Goal: Task Accomplishment & Management: Manage account settings

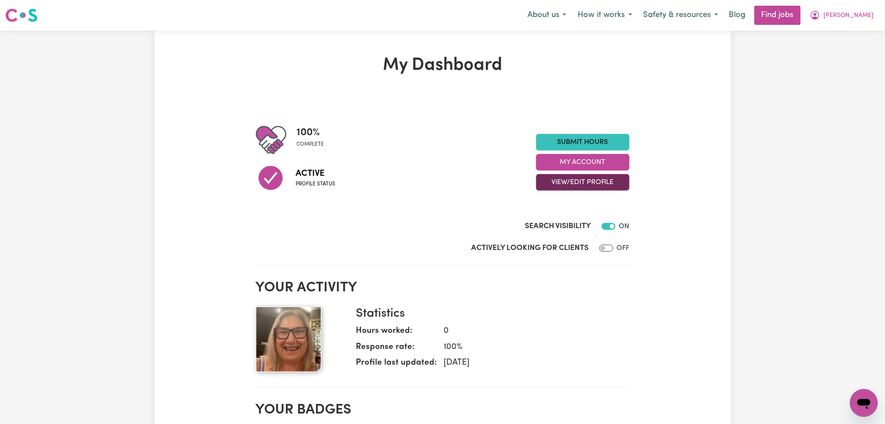
click at [582, 178] on button "View/Edit Profile" at bounding box center [582, 182] width 93 height 17
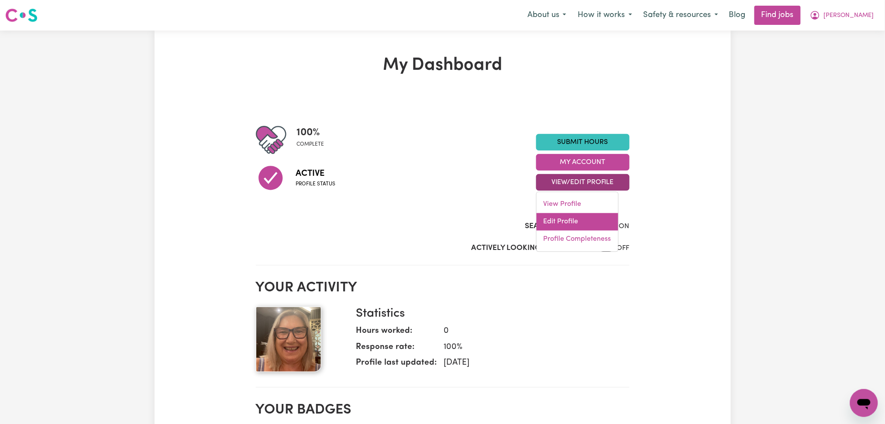
click at [562, 223] on link "Edit Profile" at bounding box center [578, 222] width 82 height 17
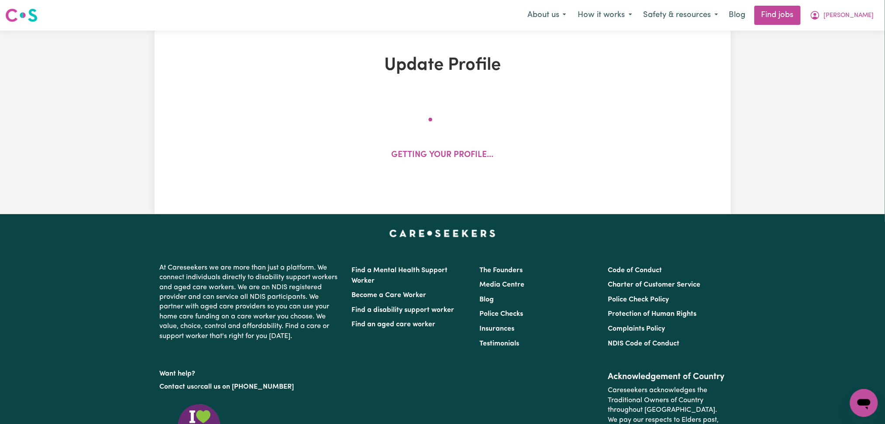
select select "[DEMOGRAPHIC_DATA]"
select select "[DEMOGRAPHIC_DATA] Citizen"
select select "Studying a healthcare related degree or qualification"
select select "50"
select select "75"
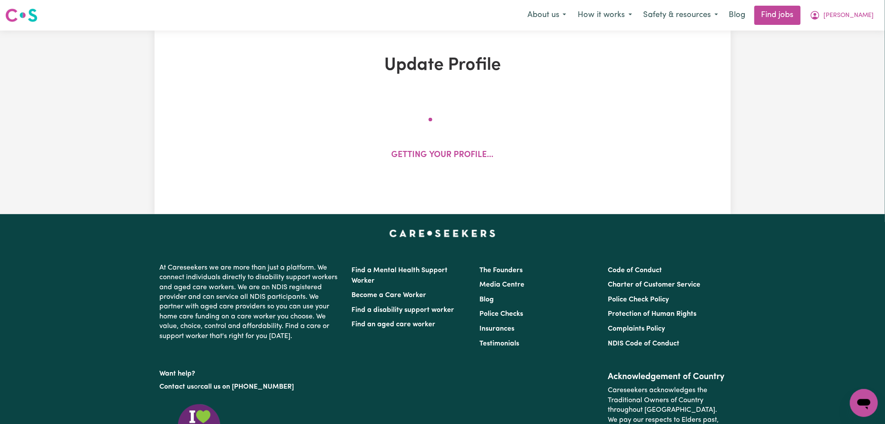
select select "110"
select select "120"
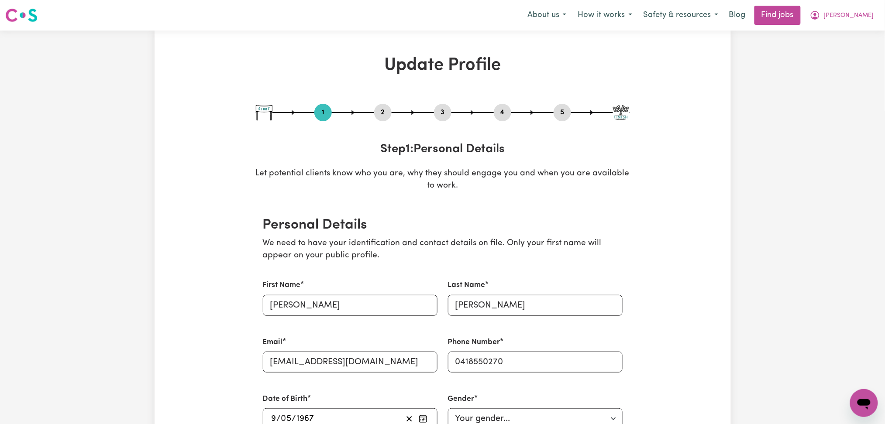
click at [378, 109] on button "2" at bounding box center [382, 112] width 17 height 11
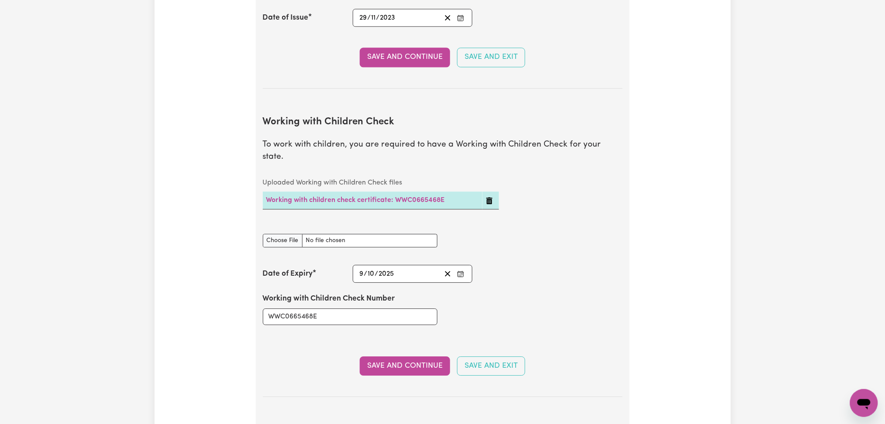
scroll to position [865, 0]
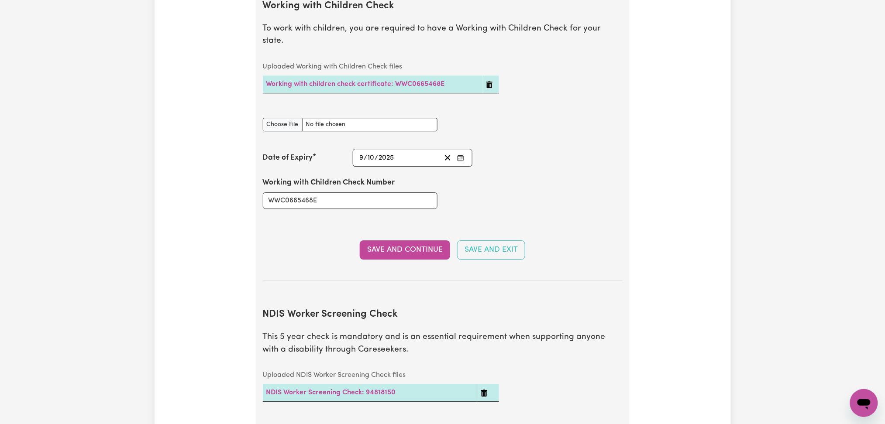
click at [463, 155] on icon "Enter the Date of Expiry of your Working with Children Check" at bounding box center [460, 158] width 7 height 7
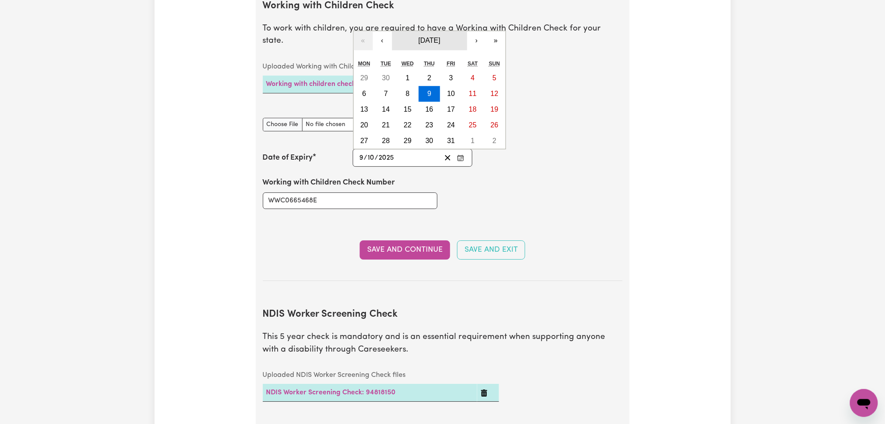
click at [440, 37] on span "[DATE]" at bounding box center [429, 40] width 22 height 7
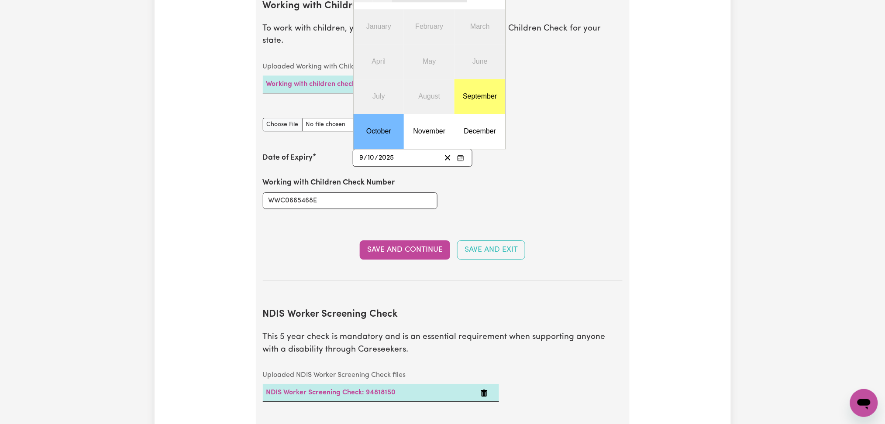
scroll to position [749, 0]
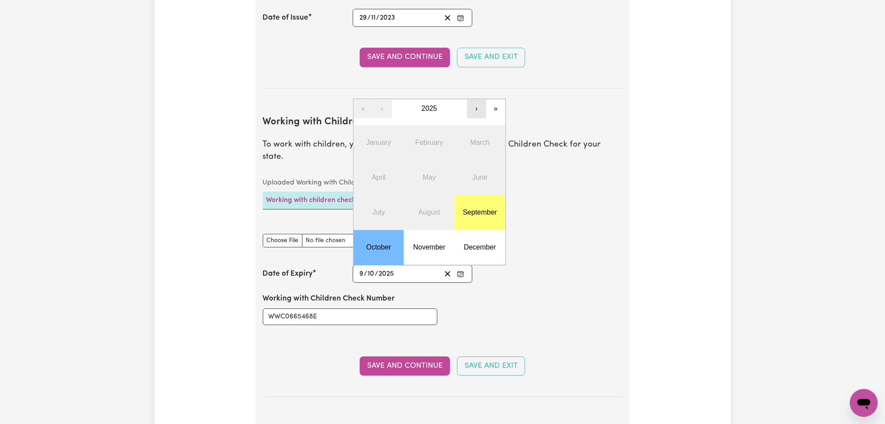
click at [472, 99] on button "›" at bounding box center [476, 108] width 19 height 19
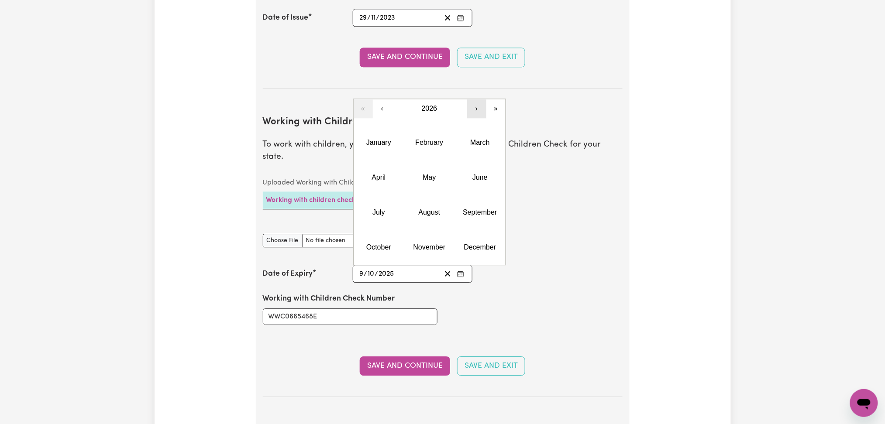
click at [472, 99] on button "›" at bounding box center [476, 108] width 19 height 19
click at [372, 244] on abbr "October" at bounding box center [378, 247] width 25 height 7
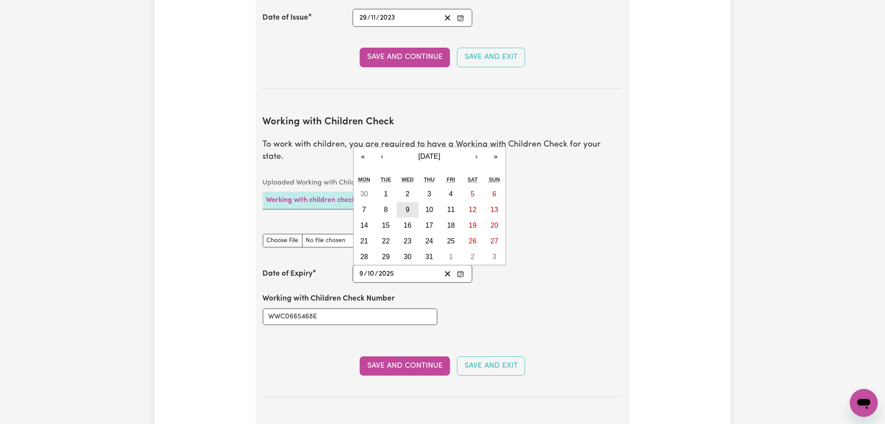
click at [413, 202] on button "9" at bounding box center [408, 210] width 22 height 16
type input "[DATE]"
type input "2030"
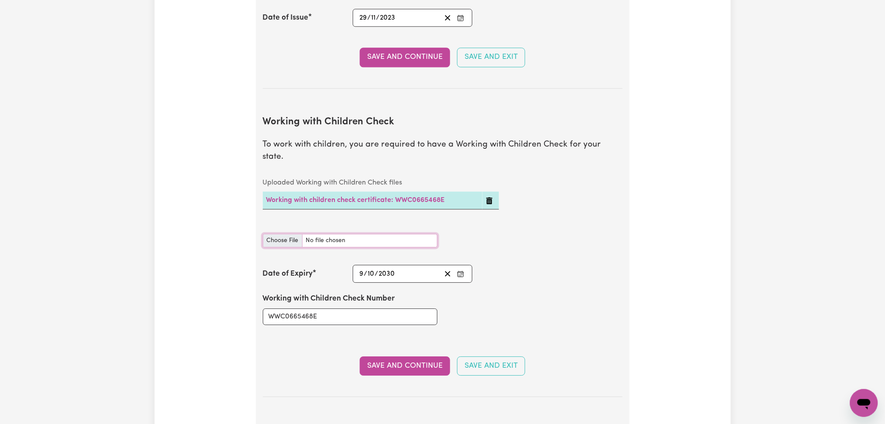
click at [283, 234] on input "Working with Children Check document" at bounding box center [350, 241] width 175 height 14
type input "C:\fakepath\[PERSON_NAME] WWCC verification result 09102030.pdf"
click at [362, 357] on button "Save and Continue" at bounding box center [405, 366] width 90 height 19
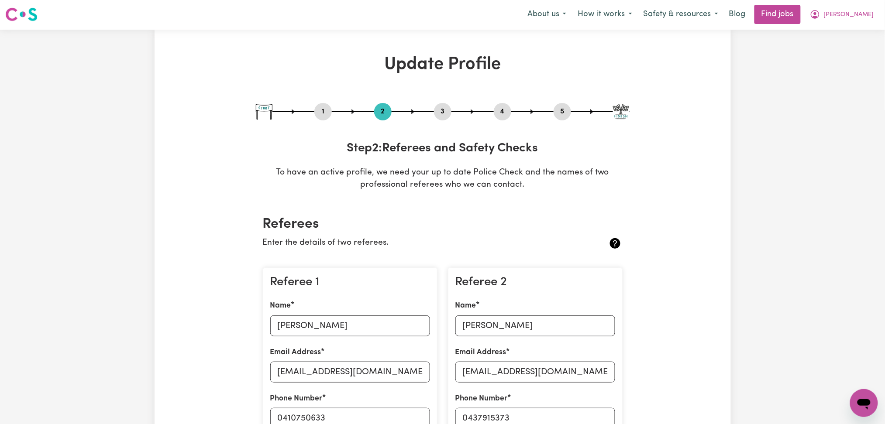
scroll to position [0, 0]
click at [870, 17] on span "[PERSON_NAME]" at bounding box center [849, 16] width 50 height 10
click at [845, 65] on link "Logout" at bounding box center [845, 67] width 69 height 17
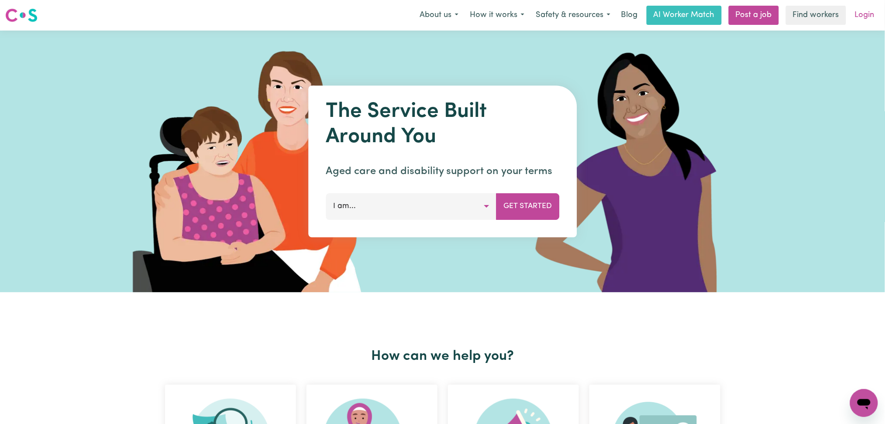
click at [863, 14] on link "Login" at bounding box center [865, 15] width 30 height 19
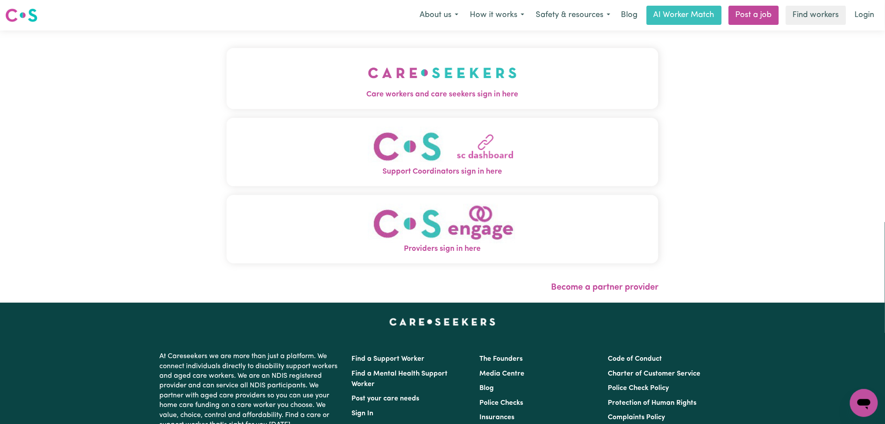
click at [304, 69] on button "Care workers and care seekers sign in here" at bounding box center [443, 78] width 432 height 61
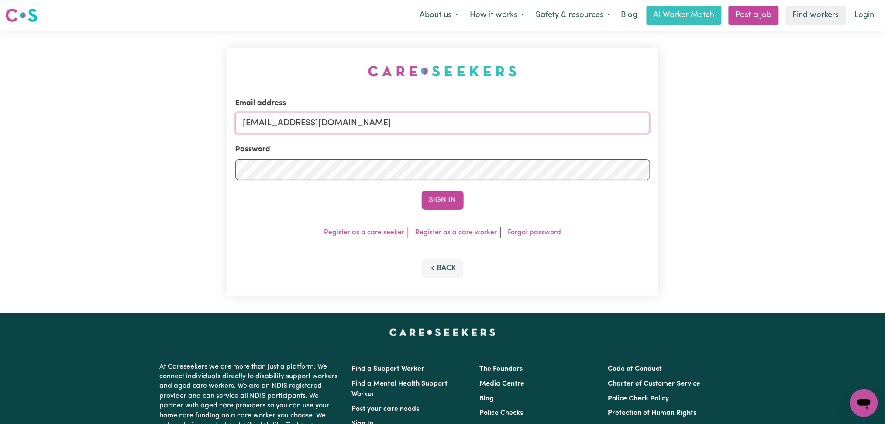
click at [375, 114] on input "[EMAIL_ADDRESS][DOMAIN_NAME]" at bounding box center [442, 123] width 415 height 21
drag, startPoint x: 287, startPoint y: 116, endPoint x: 575, endPoint y: 139, distance: 289.1
click at [575, 139] on form "Email address Superuser~[EMAIL_ADDRESS][DOMAIN_NAME] Password Sign In" at bounding box center [442, 154] width 415 height 112
type input "Superuser~[EMAIL_ADDRESS][DOMAIN_NAME]"
click at [435, 199] on button "Sign In" at bounding box center [443, 200] width 42 height 19
